Goal: Information Seeking & Learning: Learn about a topic

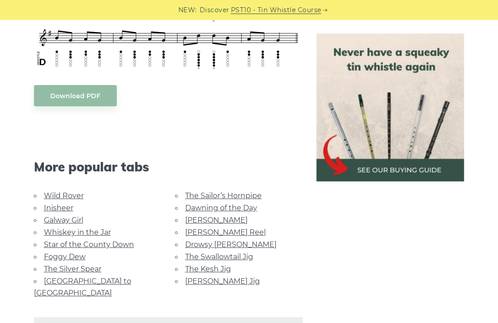
scroll to position [435, 0]
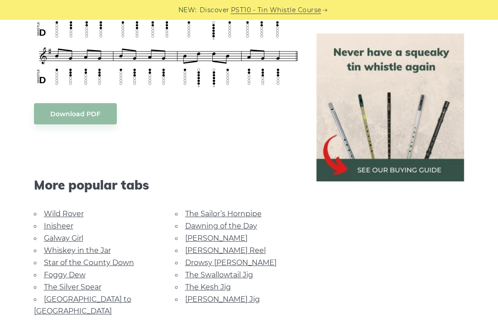
click at [202, 236] on link "[PERSON_NAME]" at bounding box center [216, 238] width 63 height 9
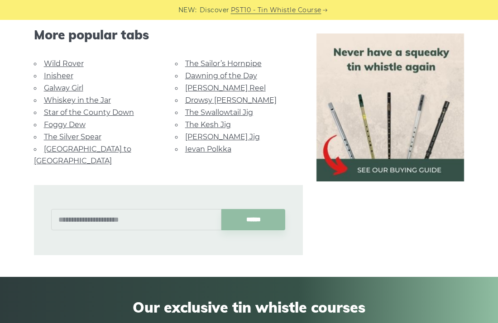
scroll to position [634, 0]
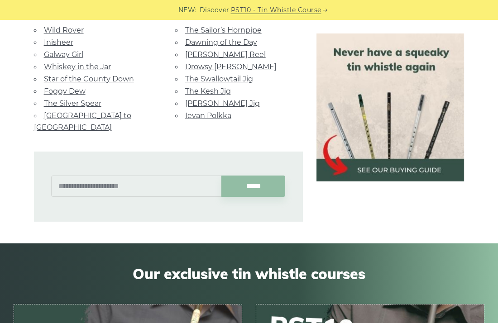
click at [81, 81] on link "Star of the County Down" at bounding box center [89, 79] width 90 height 9
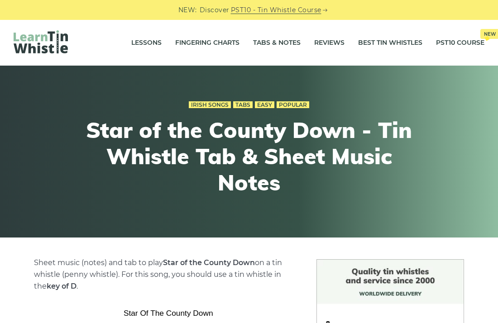
scroll to position [18, 0]
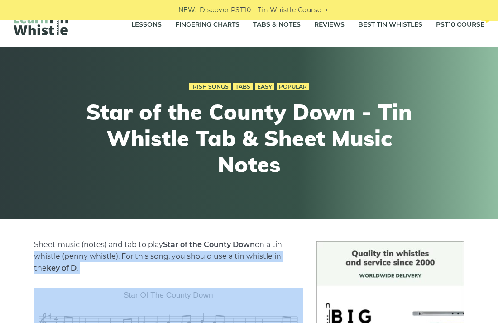
drag, startPoint x: 288, startPoint y: 236, endPoint x: 265, endPoint y: 327, distance: 93.5
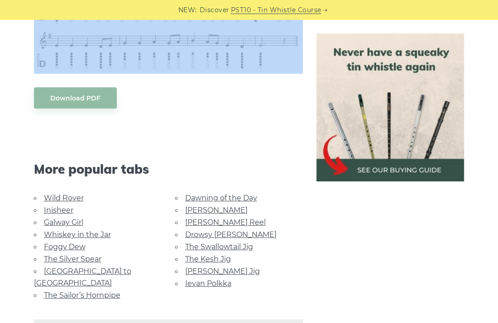
scroll to position [459, 0]
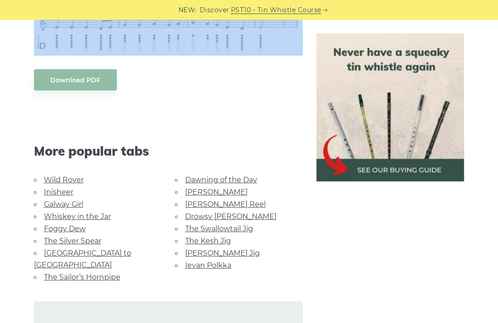
click at [100, 273] on link "The Sailor’s Hornpipe" at bounding box center [82, 277] width 77 height 9
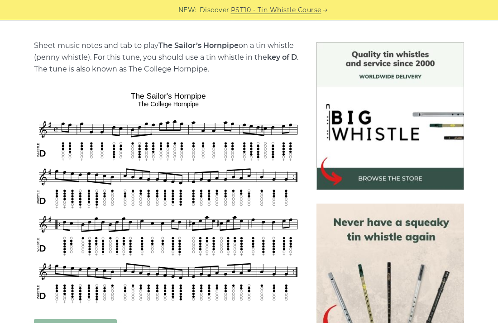
scroll to position [236, 0]
